Goal: Check status: Check status

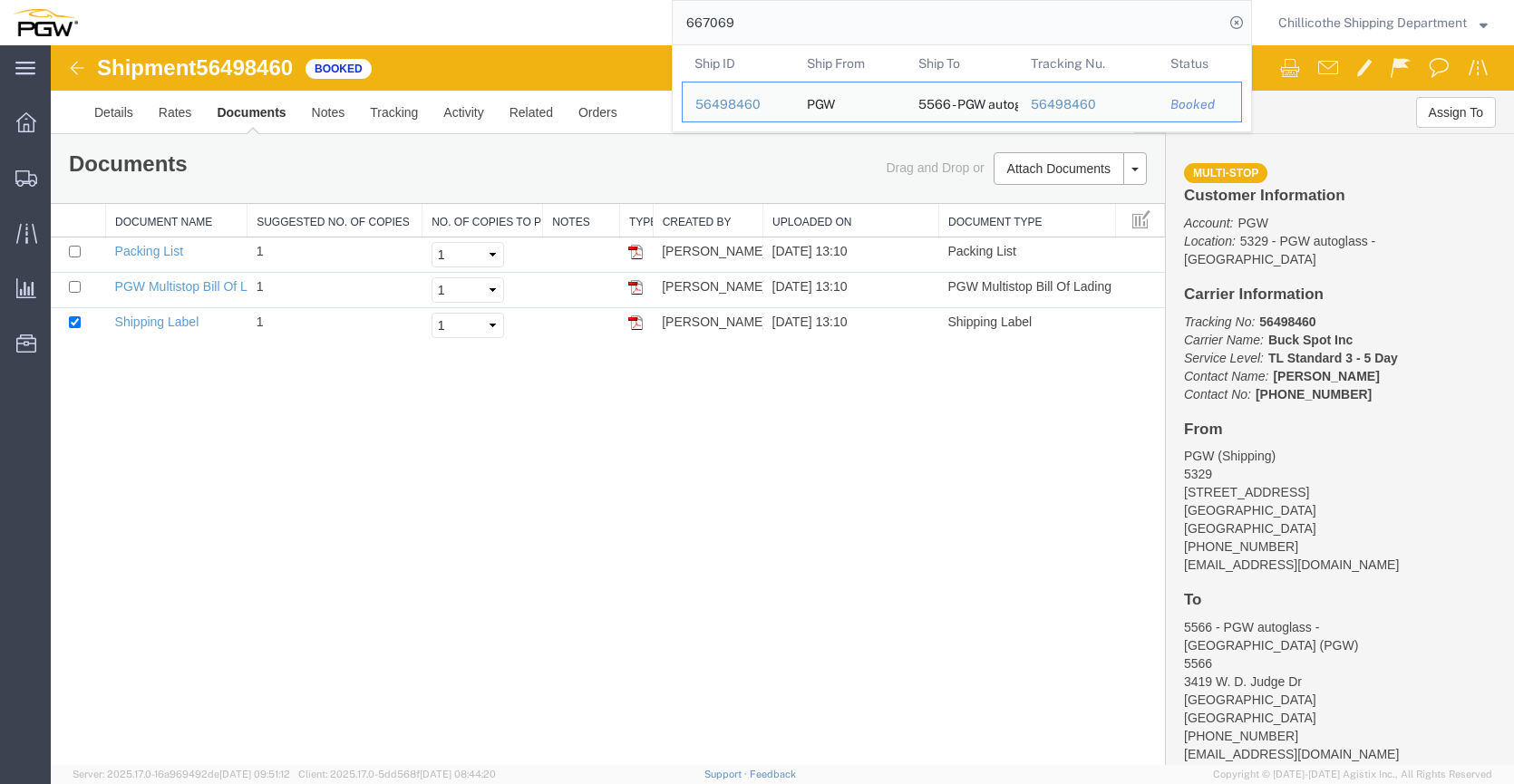
click at [846, 21] on input "667069" at bounding box center [947, 22] width 551 height 44
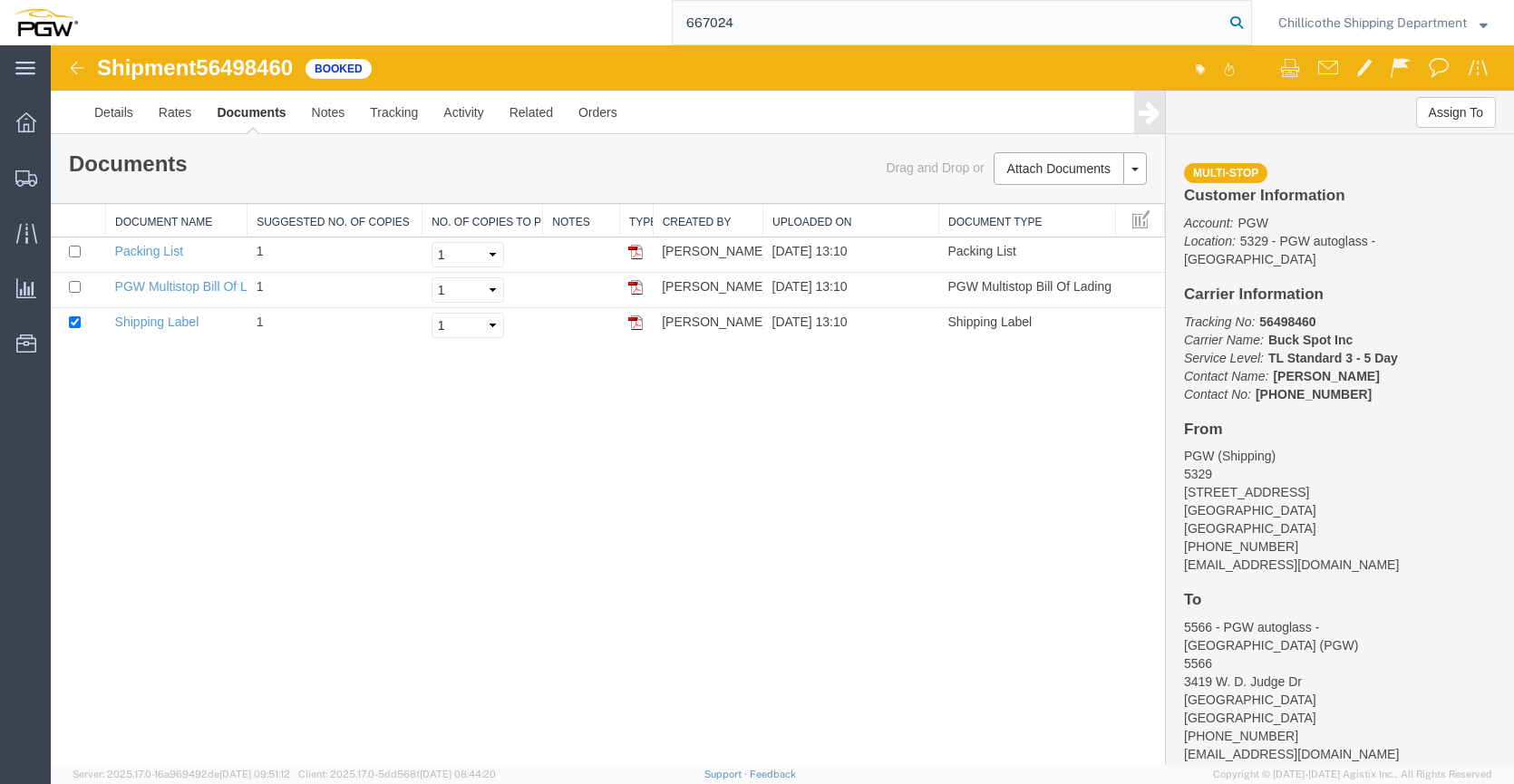
type input "667024"
click at [1230, 26] on icon at bounding box center [1235, 22] width 25 height 25
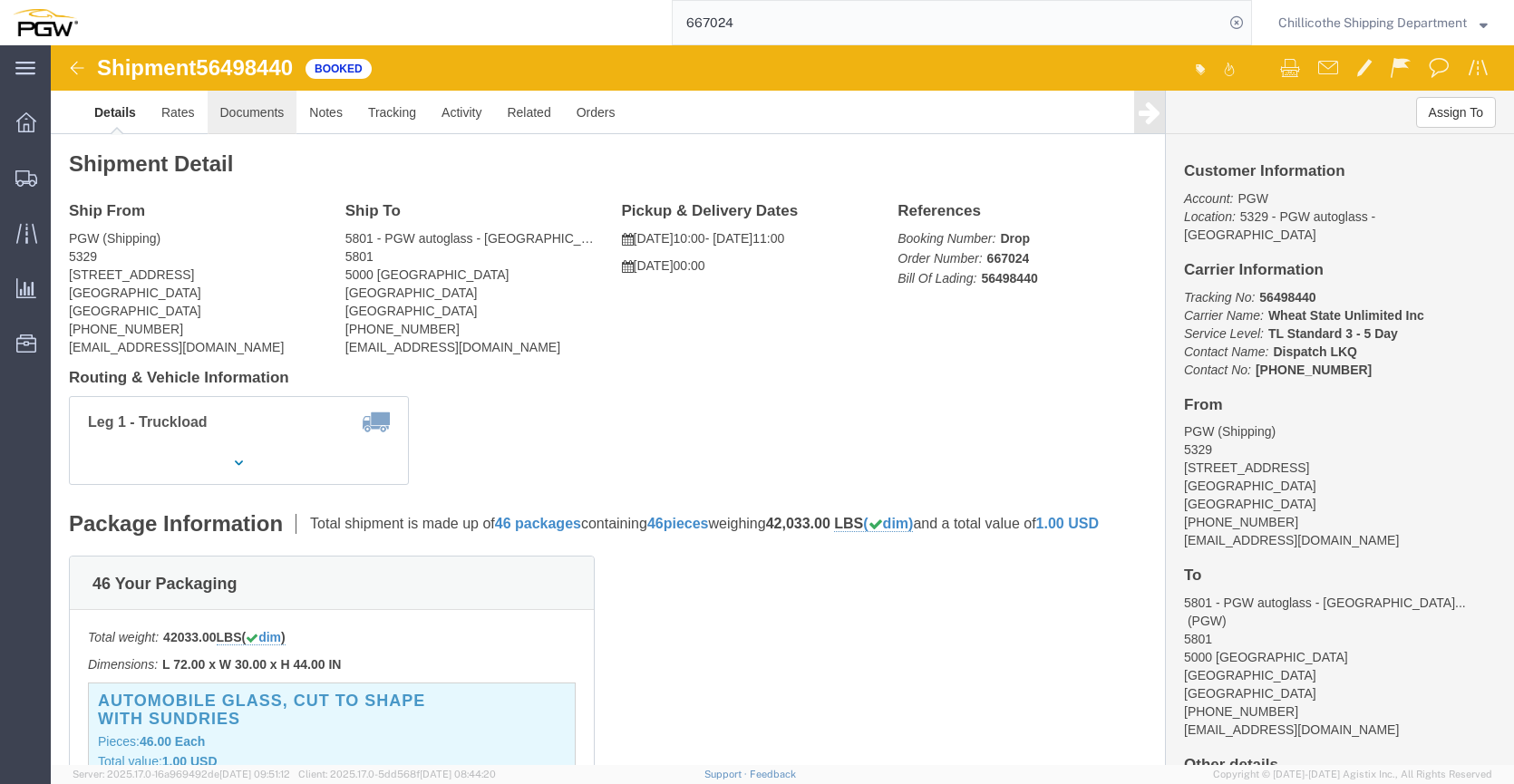
click link "Documents"
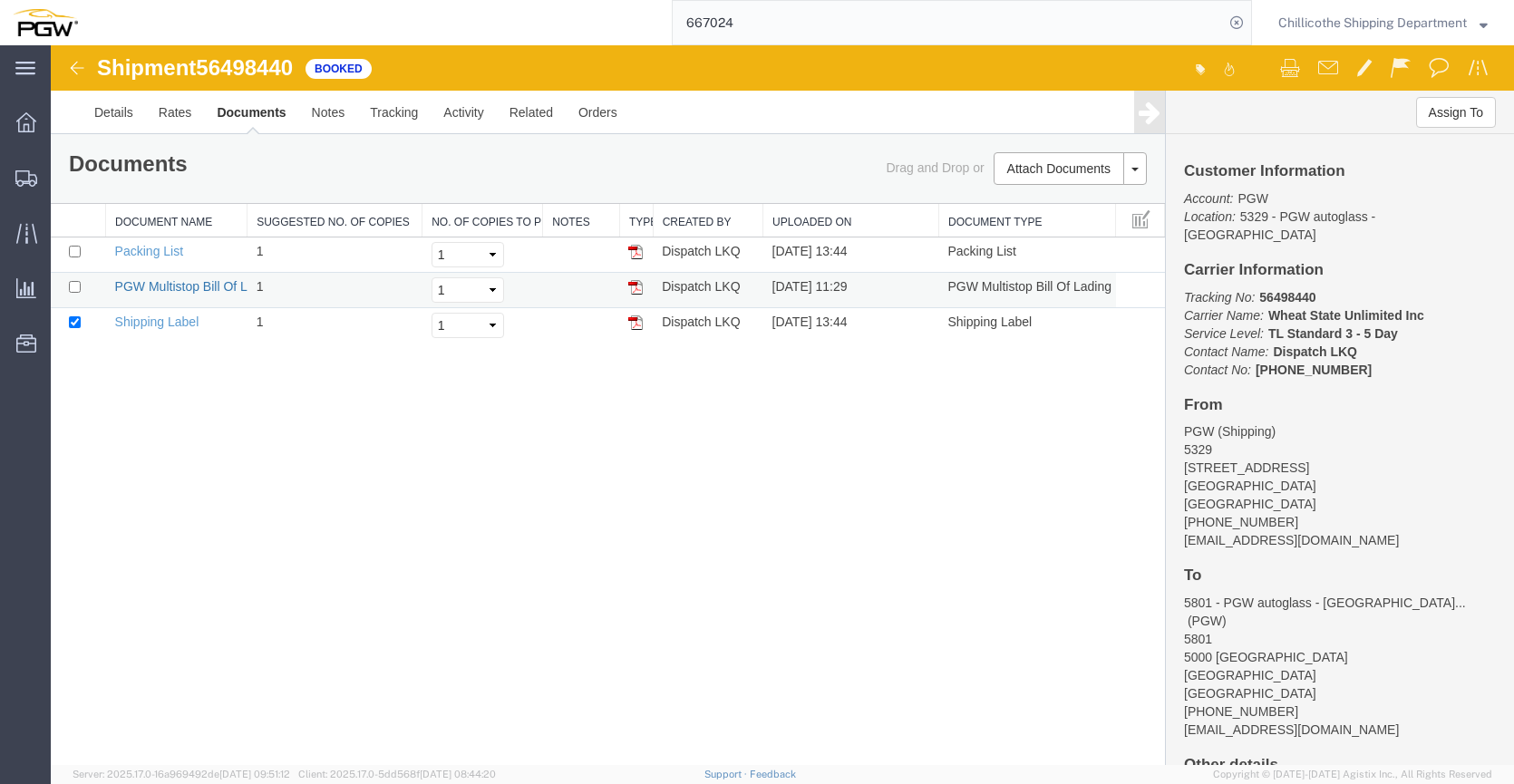
click at [186, 281] on link "PGW Multistop Bill Of Lading" at bounding box center [197, 286] width 164 height 15
